Goal: Download file/media

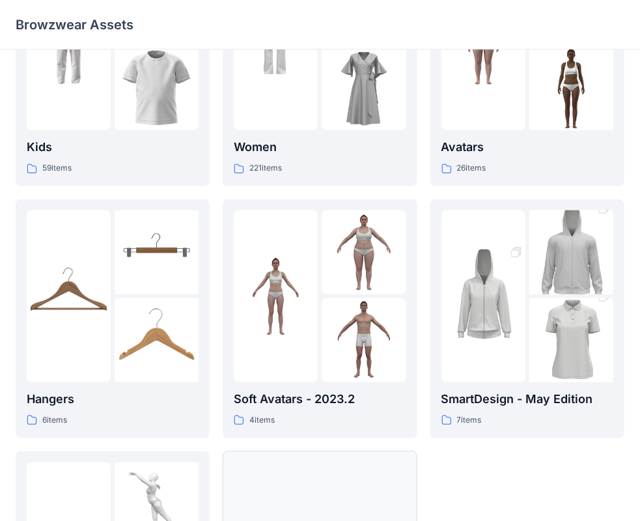
scroll to position [20, 0]
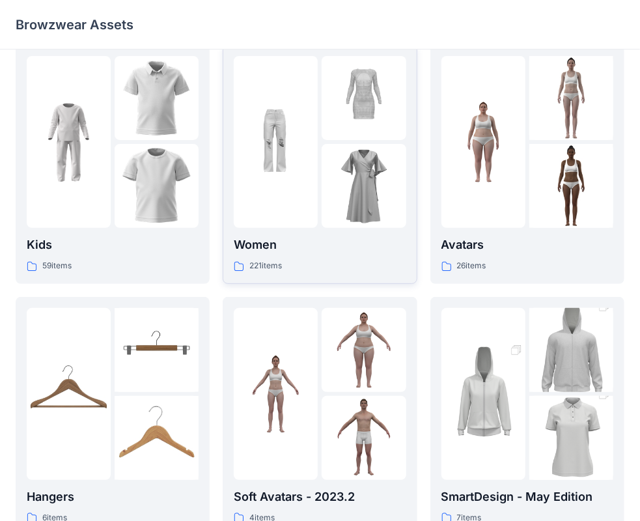
click at [300, 110] on img at bounding box center [276, 142] width 84 height 84
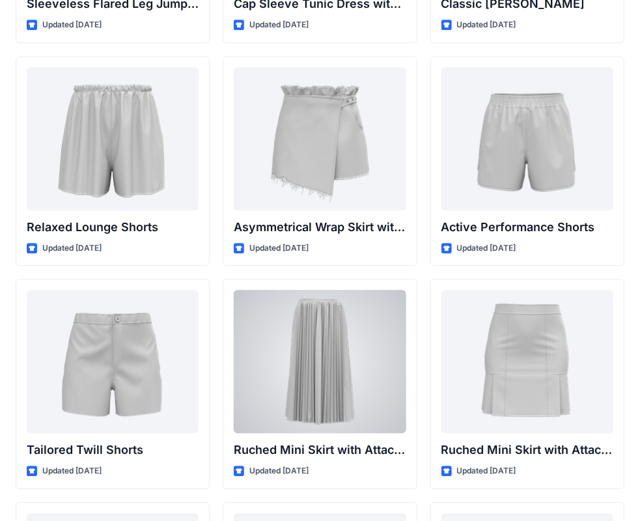
scroll to position [2908, 0]
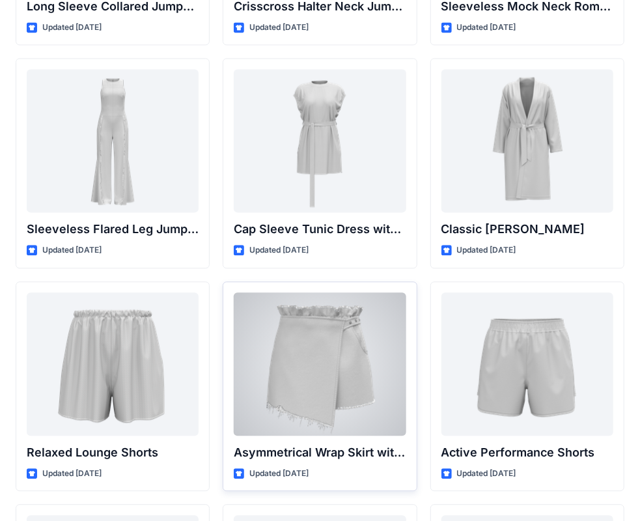
click at [302, 380] on div at bounding box center [320, 363] width 172 height 143
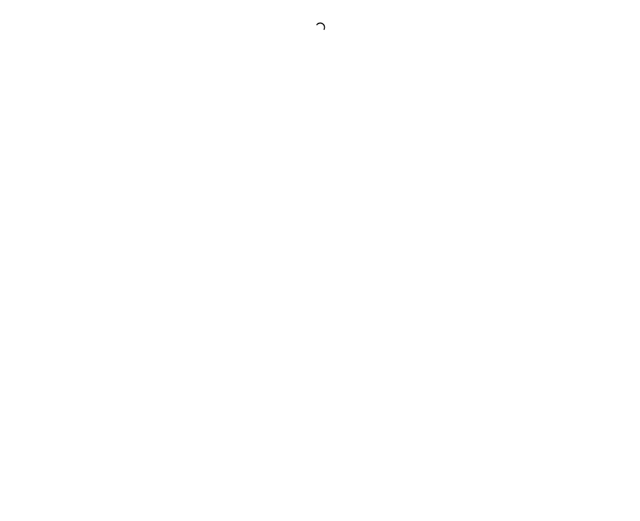
scroll to position [3, 0]
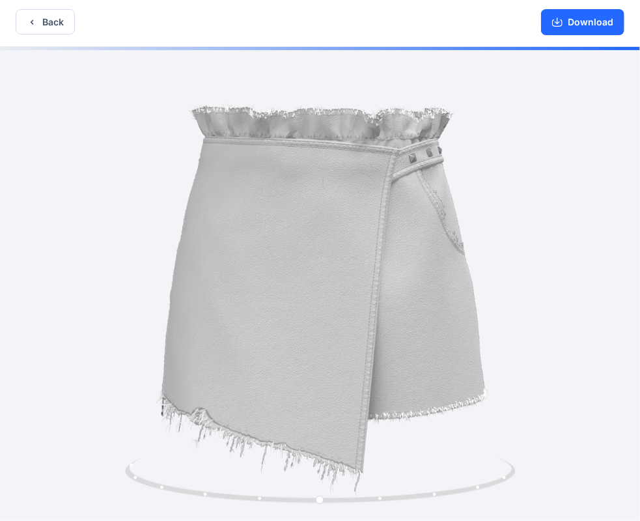
click at [379, 306] on div at bounding box center [320, 284] width 640 height 474
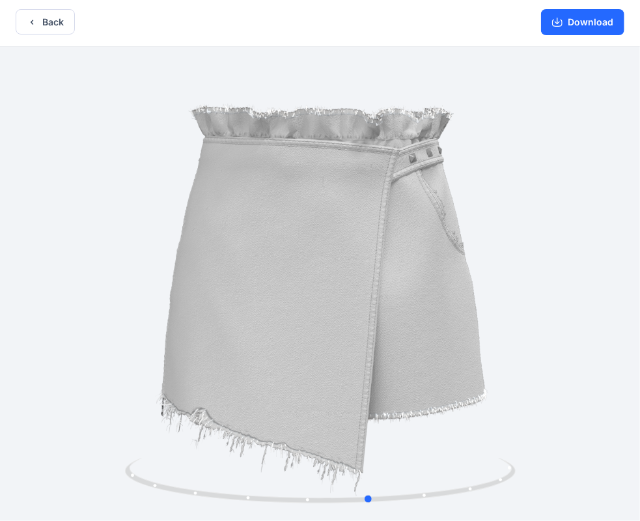
drag, startPoint x: 369, startPoint y: 311, endPoint x: 420, endPoint y: 312, distance: 50.2
click at [420, 312] on div at bounding box center [320, 284] width 640 height 474
drag, startPoint x: 391, startPoint y: 253, endPoint x: 377, endPoint y: 353, distance: 101.3
click at [377, 353] on div at bounding box center [320, 284] width 640 height 474
click at [569, 30] on button "Download" at bounding box center [582, 22] width 83 height 26
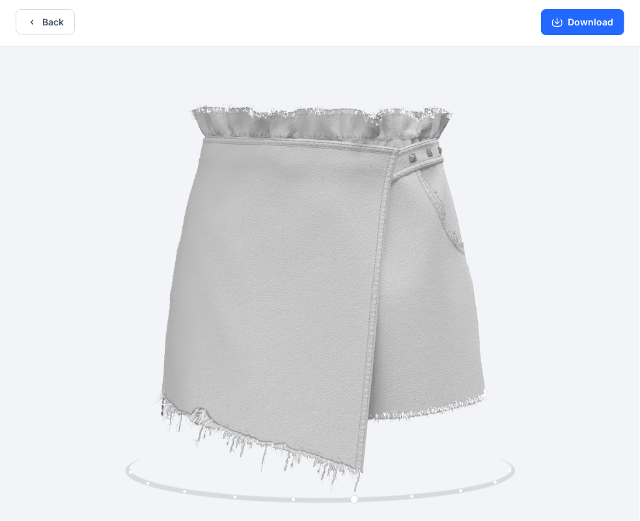
click at [604, 300] on div at bounding box center [320, 284] width 640 height 474
click at [602, 15] on button "Download" at bounding box center [582, 22] width 83 height 26
click at [55, 22] on button "Back" at bounding box center [45, 21] width 59 height 25
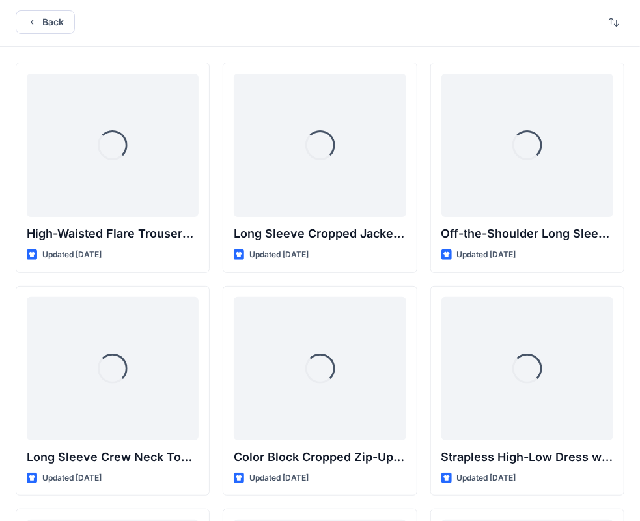
scroll to position [2908, 0]
